Goal: Task Accomplishment & Management: Manage account settings

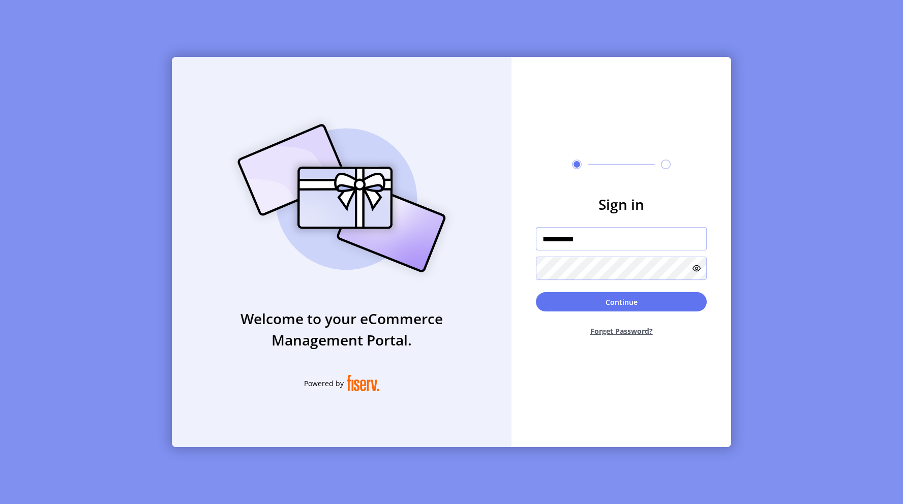
click at [581, 236] on input "**********" at bounding box center [621, 238] width 171 height 23
paste input "********"
type input "**********"
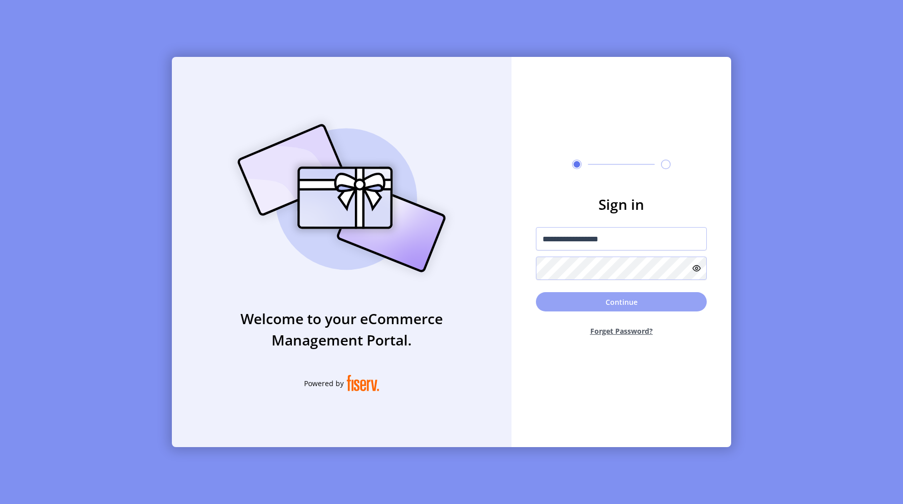
click at [568, 305] on button "Continue" at bounding box center [621, 301] width 171 height 19
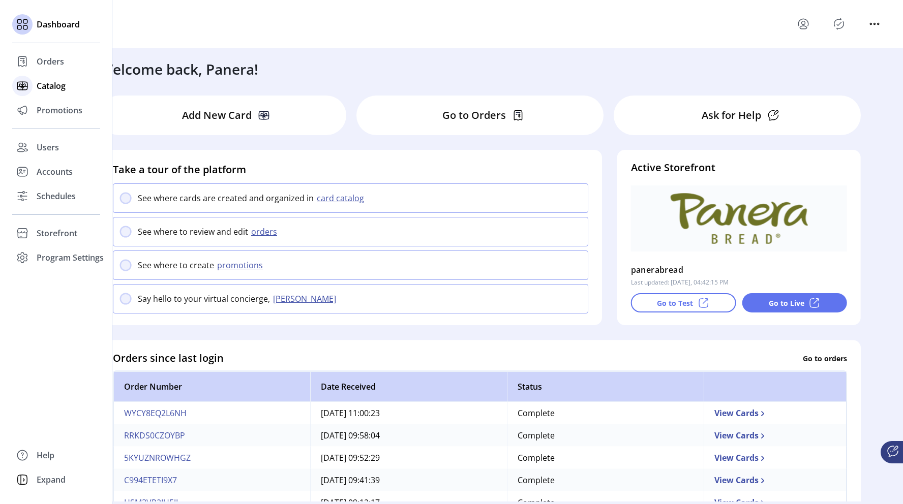
click at [49, 87] on span "Catalog" at bounding box center [51, 86] width 29 height 12
click at [54, 85] on span "Catalog" at bounding box center [51, 86] width 29 height 12
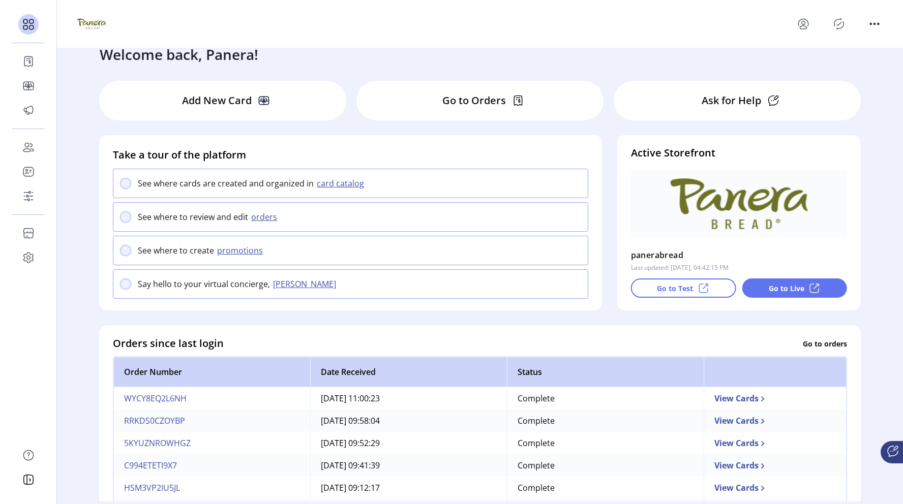
scroll to position [23, 0]
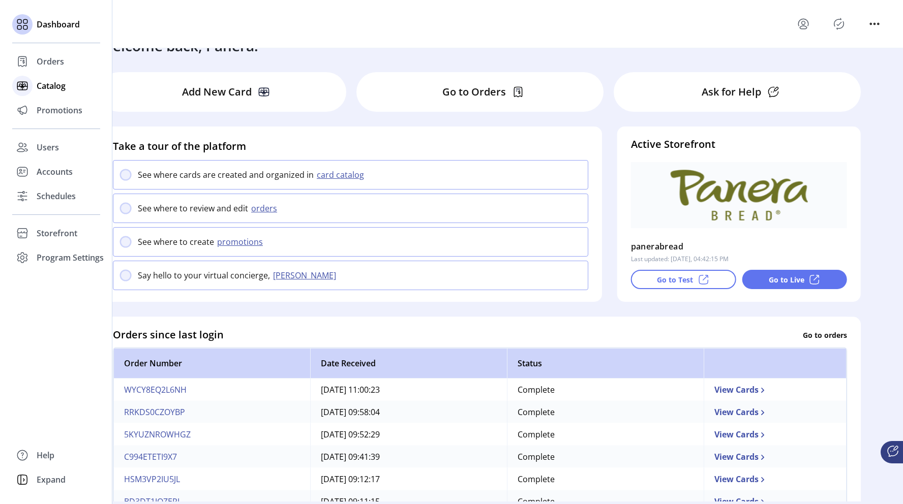
click at [37, 85] on span "Catalog" at bounding box center [51, 86] width 29 height 12
click at [48, 85] on span "Catalog" at bounding box center [51, 86] width 29 height 12
click at [67, 87] on div "Catalog" at bounding box center [56, 86] width 88 height 24
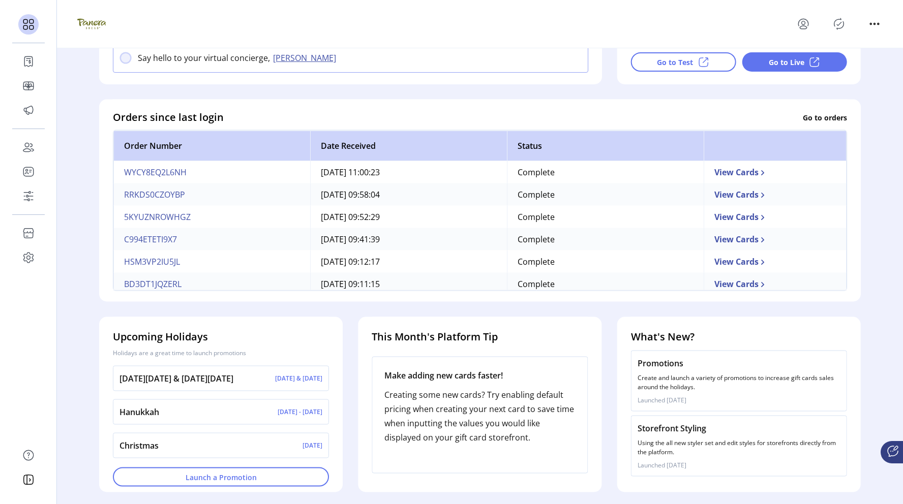
scroll to position [0, 0]
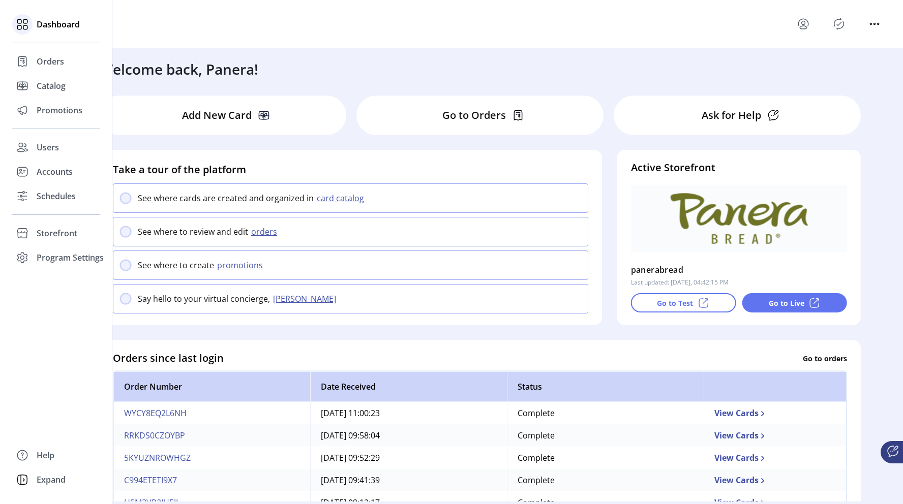
click at [57, 21] on span "Dashboard" at bounding box center [58, 24] width 43 height 12
click at [47, 85] on span "Catalog" at bounding box center [51, 86] width 29 height 12
click at [50, 108] on span "Promotions" at bounding box center [60, 110] width 46 height 12
click at [58, 112] on span "Promotions" at bounding box center [60, 110] width 46 height 12
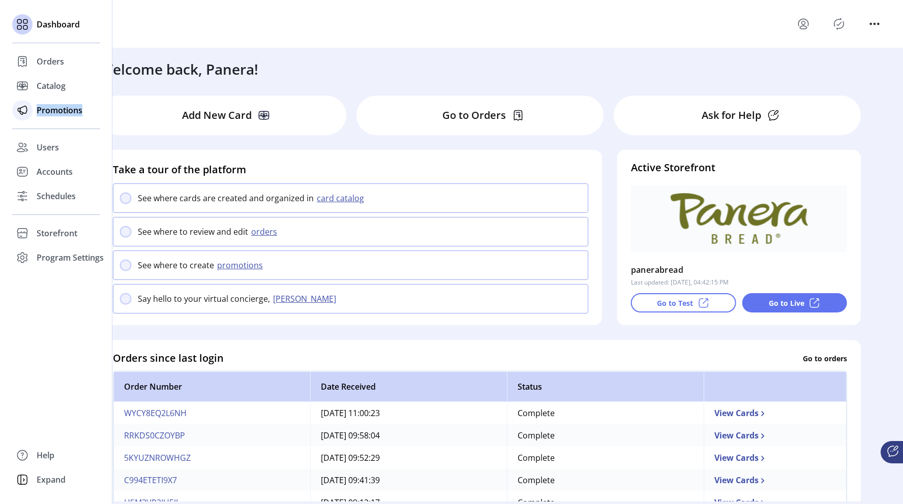
click at [58, 112] on span "Promotions" at bounding box center [60, 110] width 46 height 12
click at [37, 86] on span "Catalog" at bounding box center [51, 86] width 29 height 12
click at [23, 87] on icon at bounding box center [22, 87] width 3 height 2
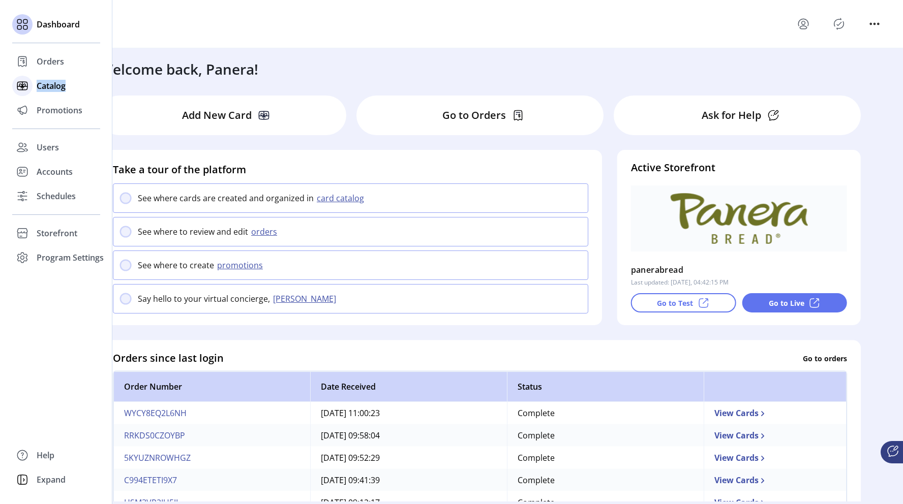
click at [23, 87] on icon at bounding box center [22, 87] width 3 height 2
click at [51, 86] on span "Catalog" at bounding box center [51, 86] width 29 height 12
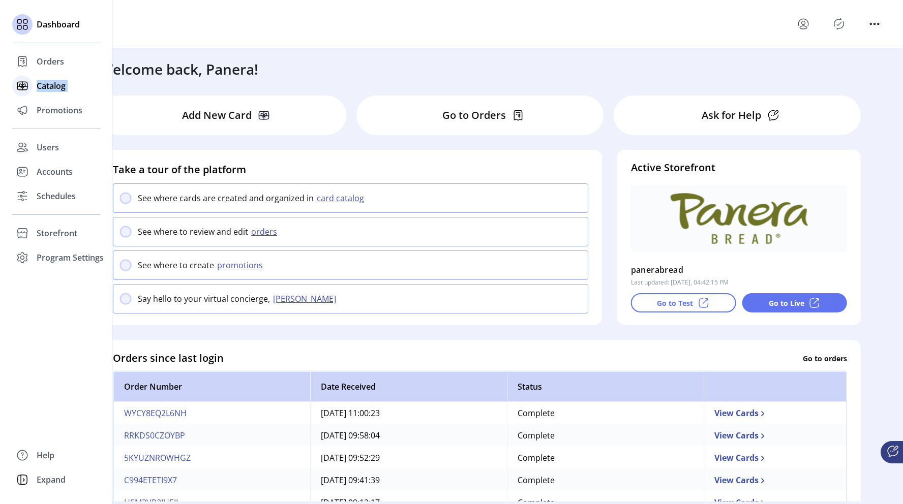
click at [51, 86] on span "Catalog" at bounding box center [51, 86] width 29 height 12
click at [25, 85] on icon at bounding box center [22, 86] width 16 height 16
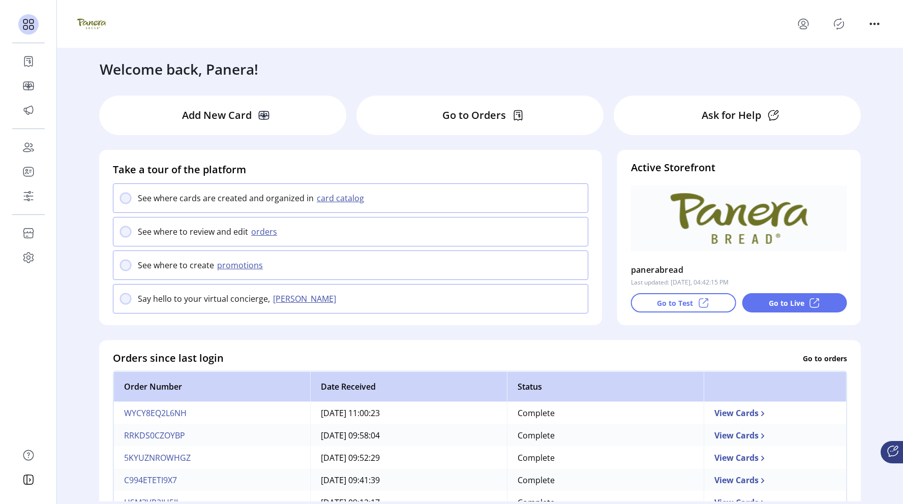
click at [259, 119] on icon at bounding box center [264, 115] width 10 height 8
click at [341, 200] on button "card catalog" at bounding box center [342, 198] width 56 height 12
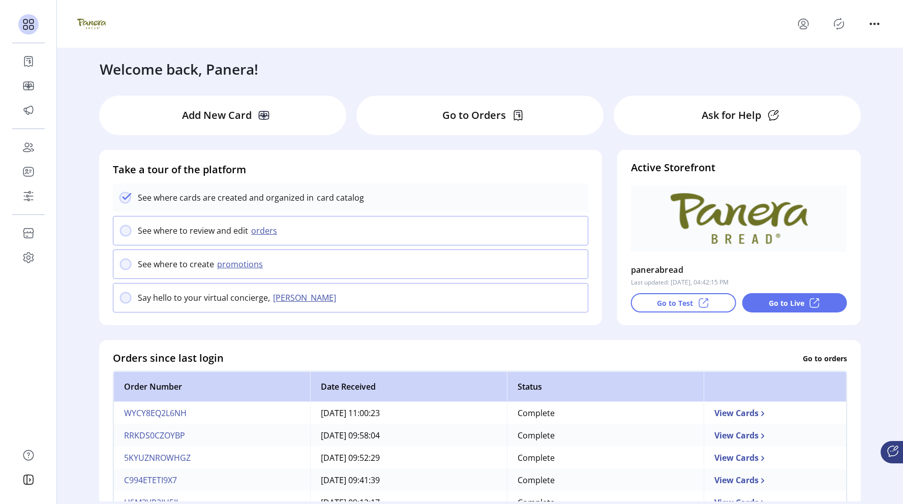
click at [124, 201] on 2311 at bounding box center [125, 198] width 11 height 11
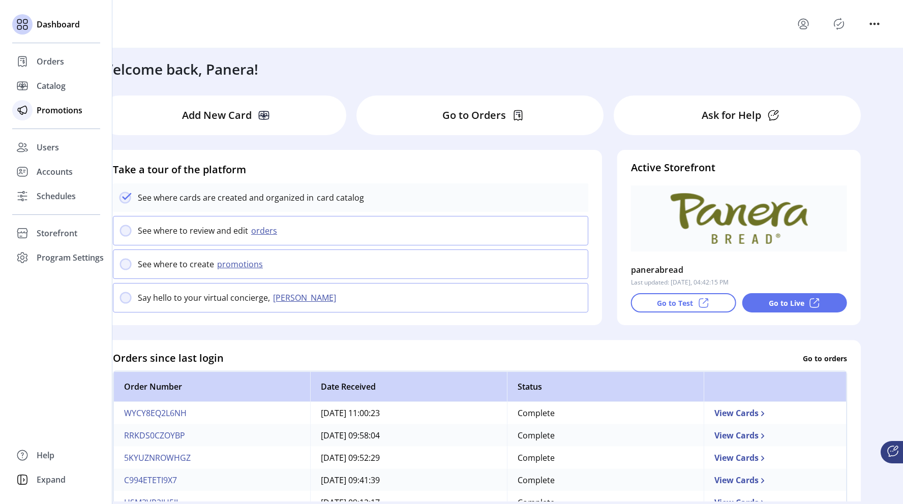
click at [43, 112] on span "Promotions" at bounding box center [60, 110] width 46 height 12
click at [43, 83] on span "Catalog" at bounding box center [51, 86] width 29 height 12
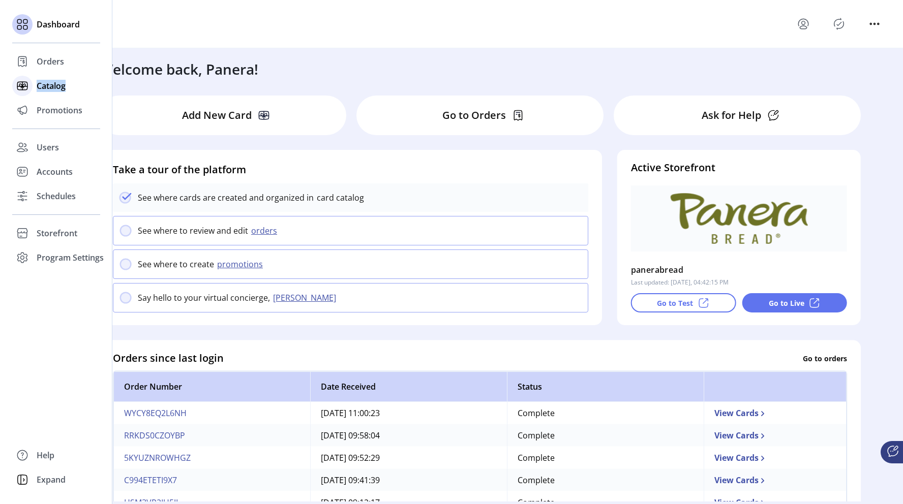
click at [43, 83] on span "Catalog" at bounding box center [51, 86] width 29 height 12
click at [50, 59] on span "Orders" at bounding box center [50, 61] width 27 height 12
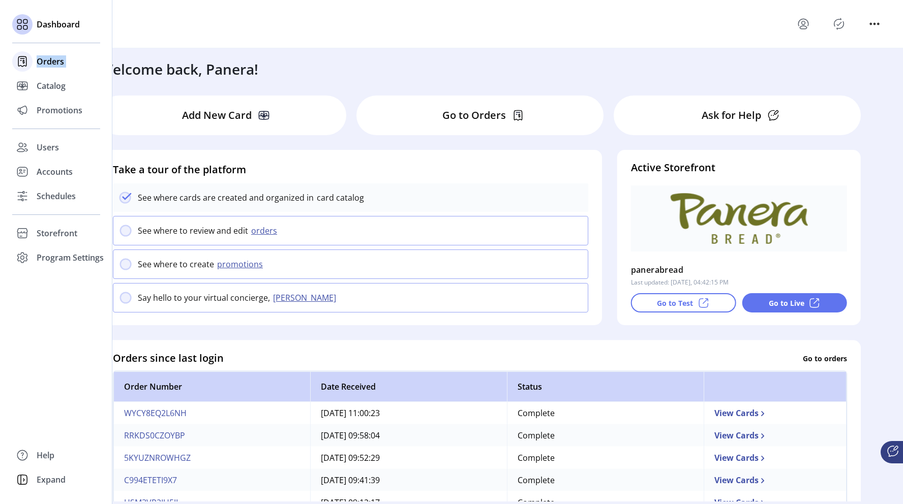
click at [50, 59] on span "Orders" at bounding box center [50, 61] width 27 height 12
click at [61, 86] on span "Catalog" at bounding box center [51, 86] width 29 height 12
click at [58, 85] on span "Catalog" at bounding box center [51, 86] width 29 height 12
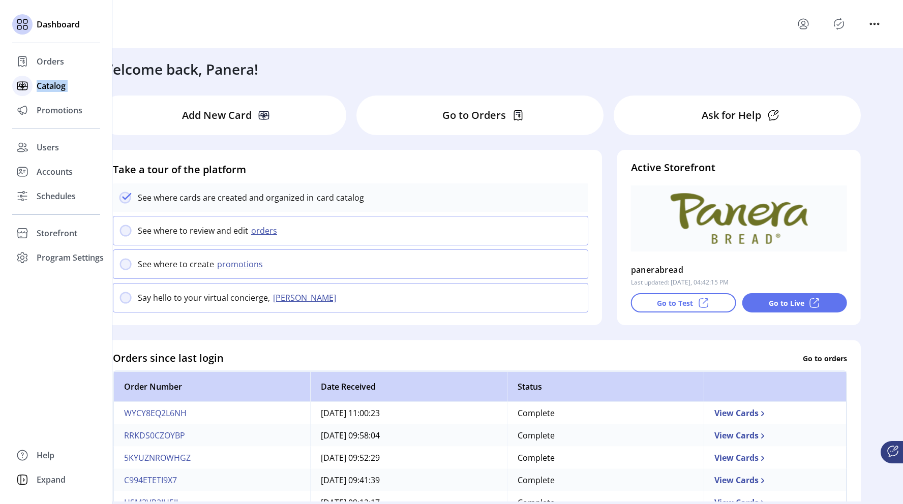
click at [58, 85] on span "Catalog" at bounding box center [51, 86] width 29 height 12
click at [58, 86] on span "Catalog" at bounding box center [51, 86] width 29 height 12
click at [55, 88] on span "Catalog" at bounding box center [51, 86] width 29 height 12
